Goal: Task Accomplishment & Management: Complete application form

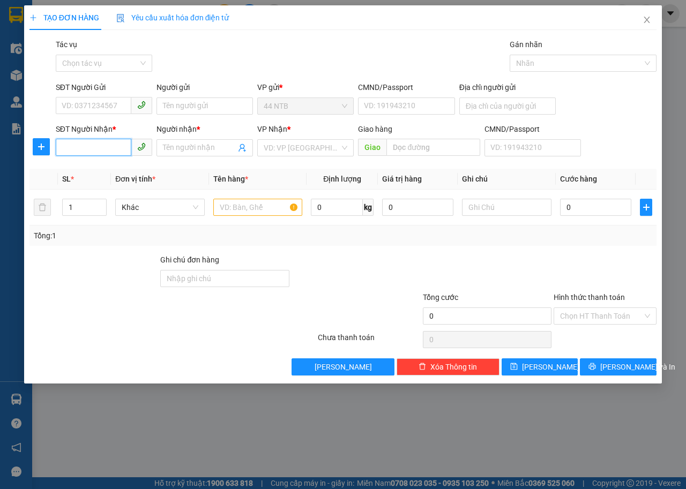
click at [90, 140] on input "SĐT Người Nhận *" at bounding box center [94, 147] width 76 height 17
type input "0986133603"
click at [110, 169] on div "0986133603 - LY" at bounding box center [104, 169] width 84 height 12
type input "LY"
type input "0986133603"
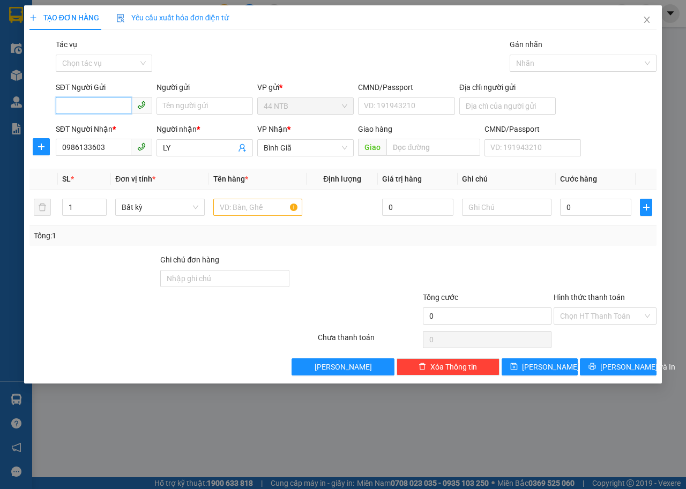
click at [83, 100] on input "SĐT Người Gửi" at bounding box center [94, 105] width 76 height 17
type input "0942262255"
click at [118, 125] on div "0942262255 - CÔ SÁU" at bounding box center [104, 128] width 84 height 12
type input "CÔ SÁU"
type input "0942262255"
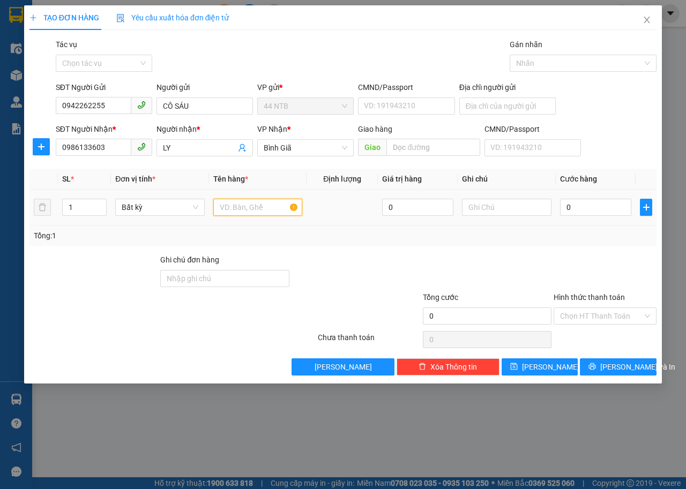
click at [249, 208] on input "text" at bounding box center [258, 207] width 90 height 17
type input "CUC"
click at [586, 205] on input "0" at bounding box center [595, 207] width 71 height 17
type input "3"
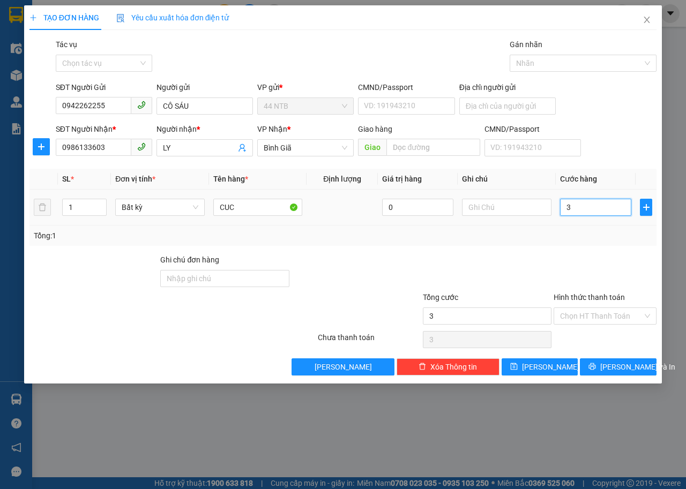
type input "3"
type input "30"
type input "30.000"
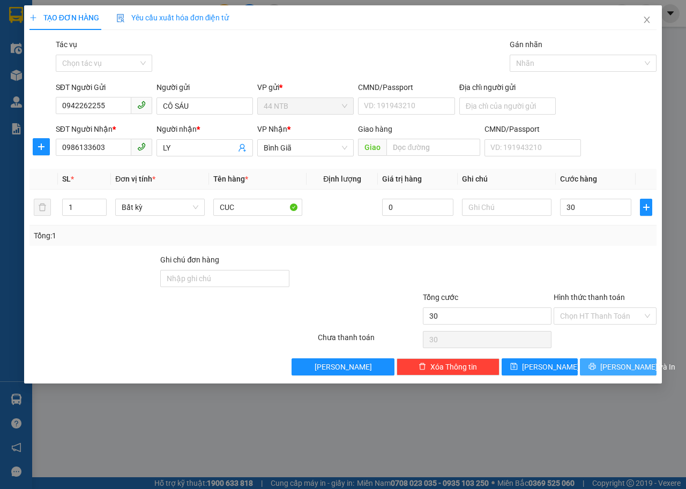
type input "30.000"
click at [627, 374] on button "[PERSON_NAME] và In" at bounding box center [618, 367] width 77 height 17
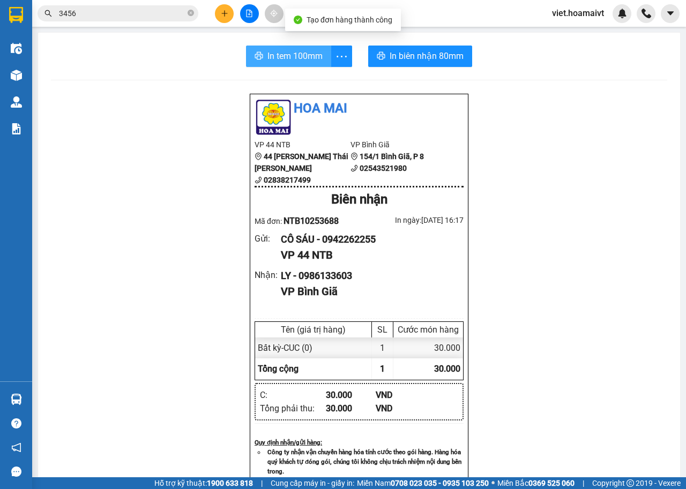
click at [316, 50] on span "In tem 100mm" at bounding box center [294, 55] width 55 height 13
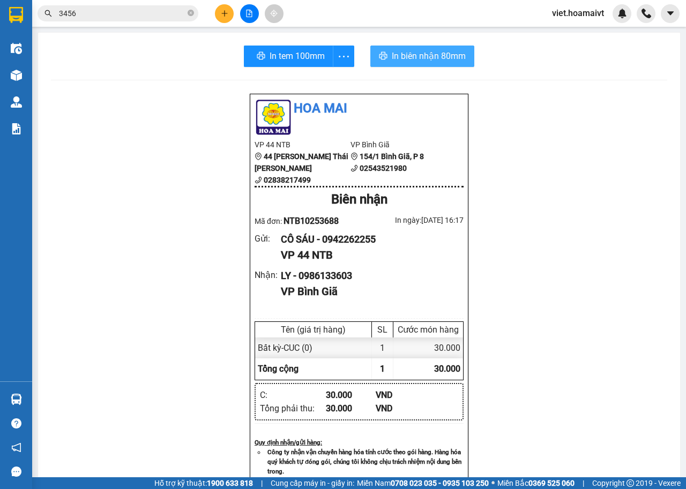
drag, startPoint x: 424, startPoint y: 56, endPoint x: 491, endPoint y: 59, distance: 67.1
click at [424, 56] on span "In biên nhận 80mm" at bounding box center [429, 55] width 74 height 13
